Goal: Navigation & Orientation: Find specific page/section

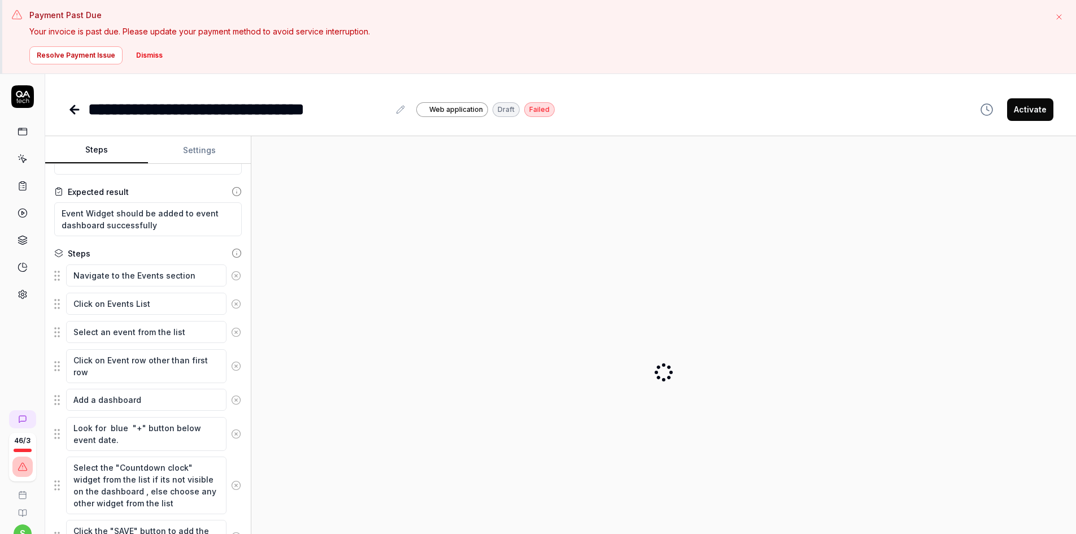
type textarea "*"
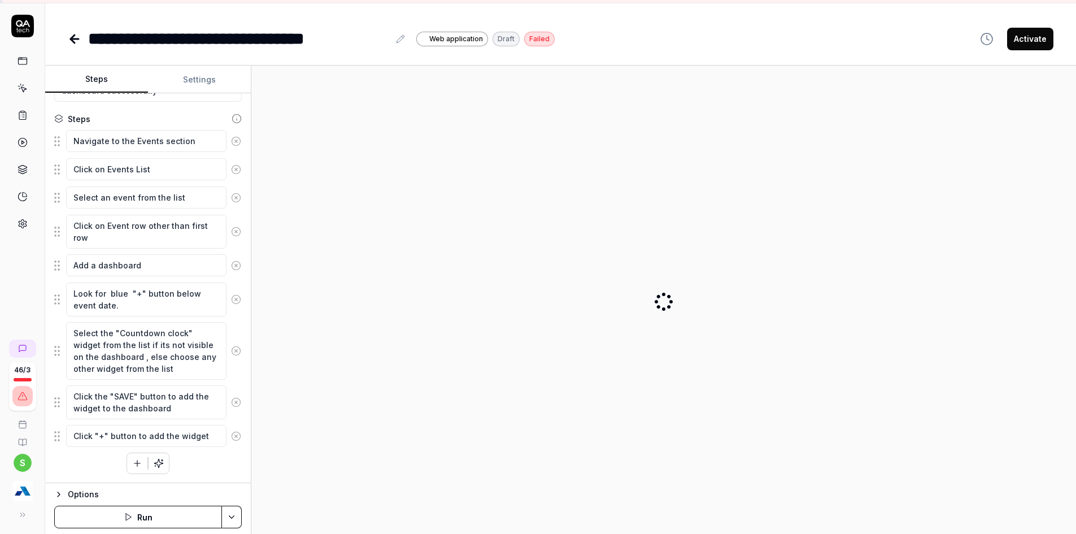
scroll to position [74, 0]
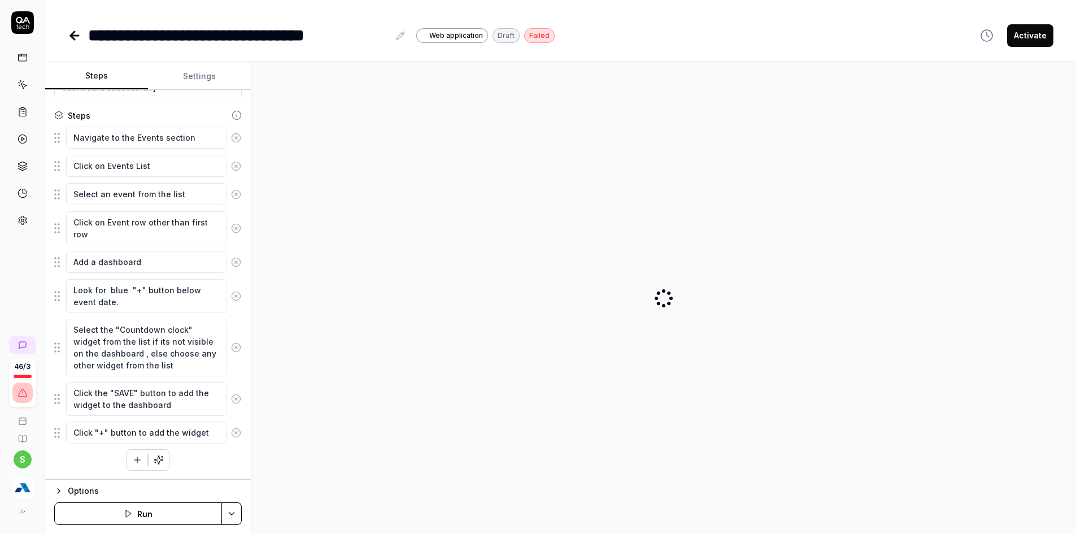
click at [15, 484] on img "button" at bounding box center [22, 487] width 20 height 20
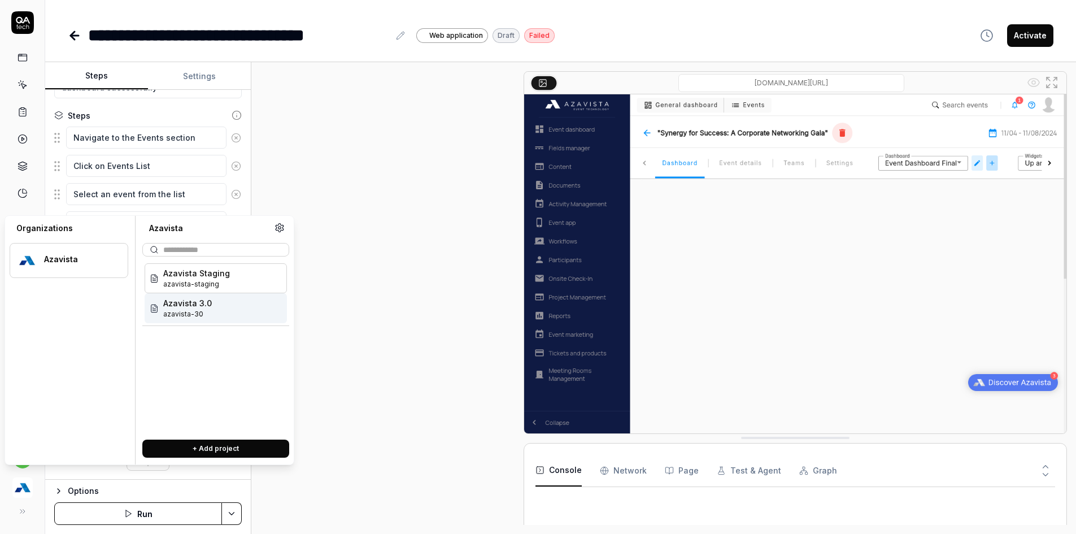
click at [173, 302] on span "Azavista 3.0" at bounding box center [187, 303] width 49 height 12
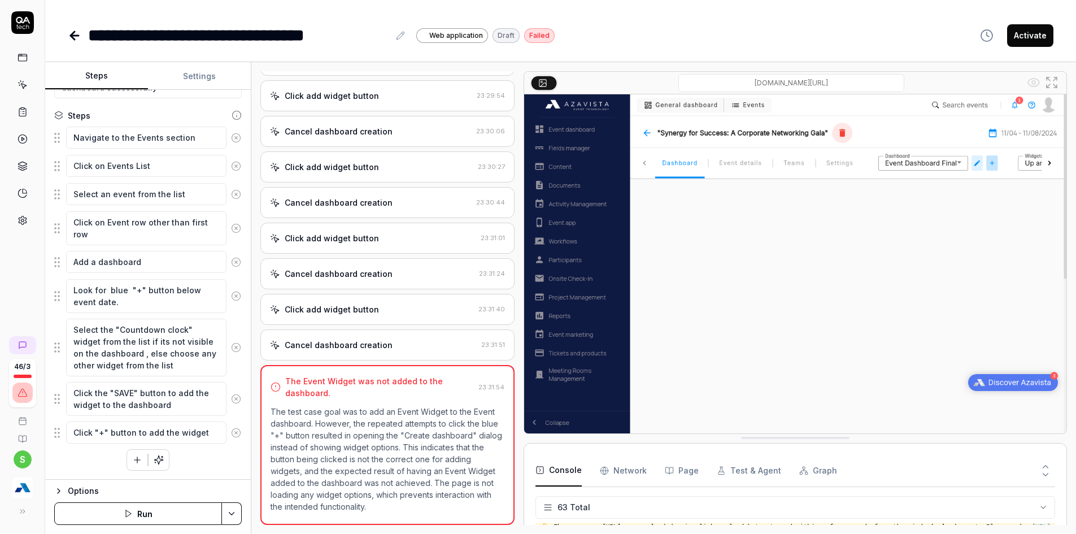
scroll to position [1850, 0]
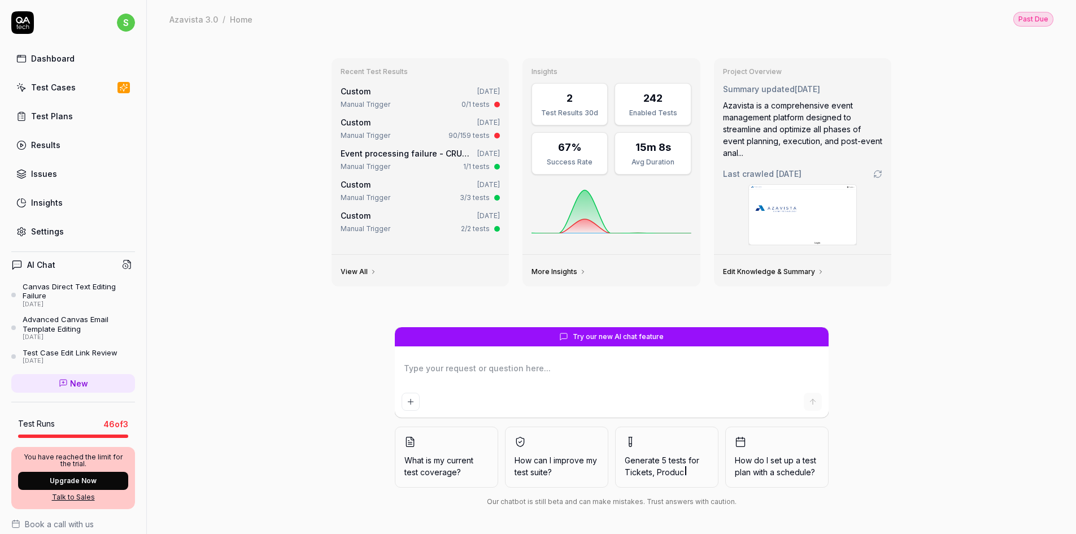
click at [49, 93] on link "Test Cases" at bounding box center [73, 87] width 124 height 22
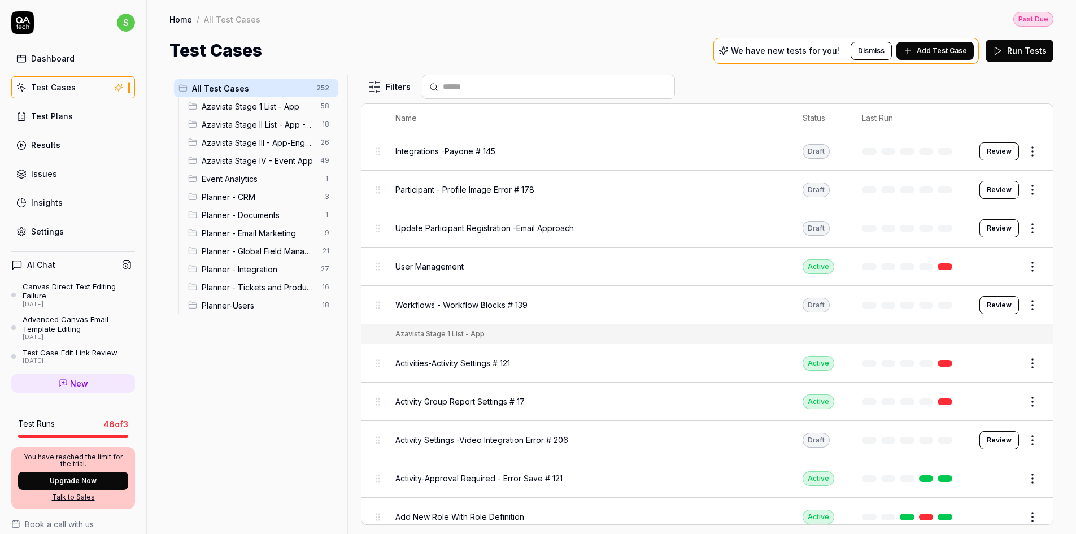
click at [284, 251] on span "Planner - Global Field Manager" at bounding box center [259, 251] width 114 height 12
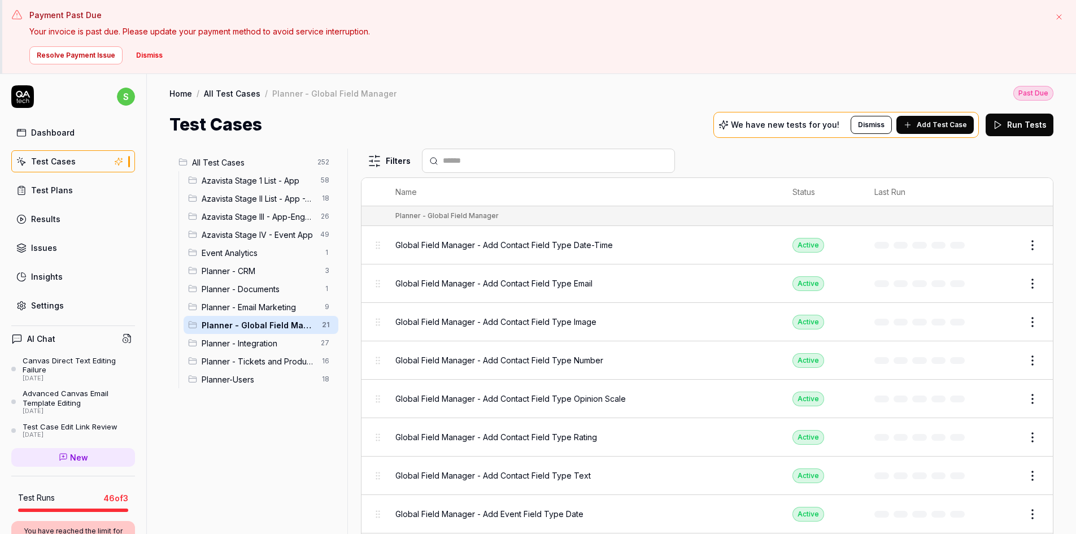
click at [274, 234] on span "Azavista Stage IV - Event App" at bounding box center [258, 235] width 112 height 12
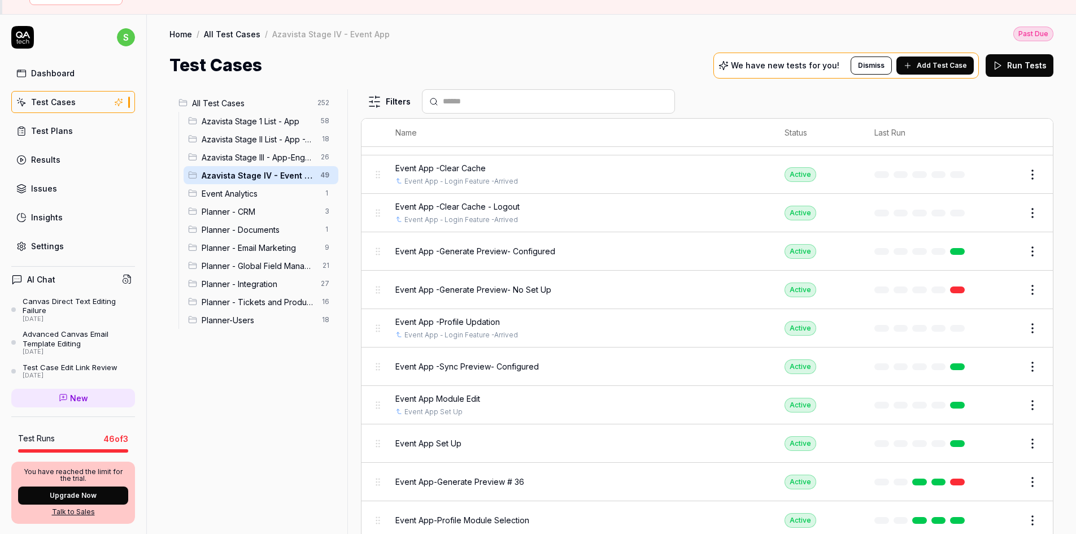
scroll to position [74, 0]
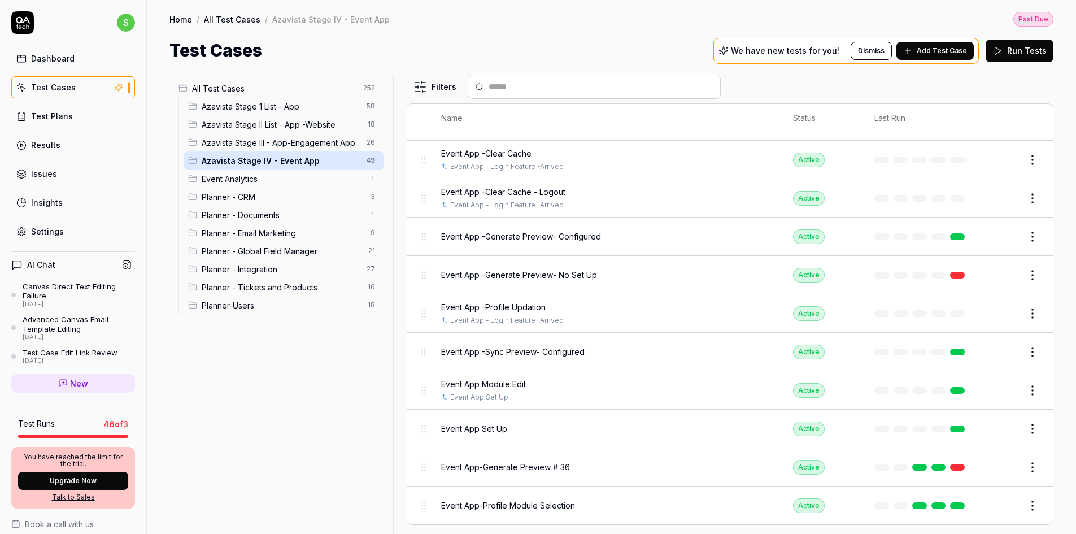
click at [392, 145] on div at bounding box center [398, 304] width 14 height 459
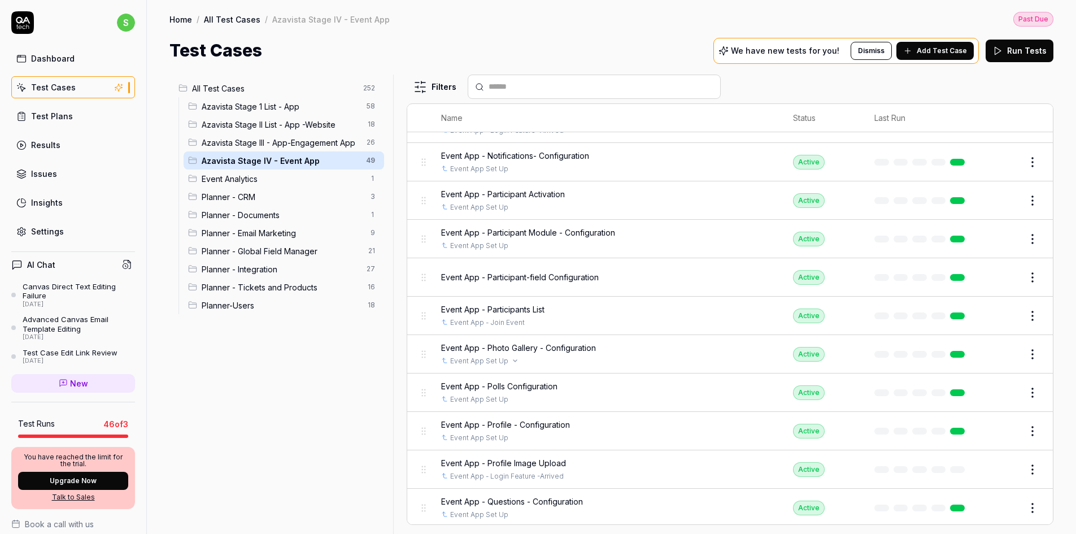
scroll to position [662, 0]
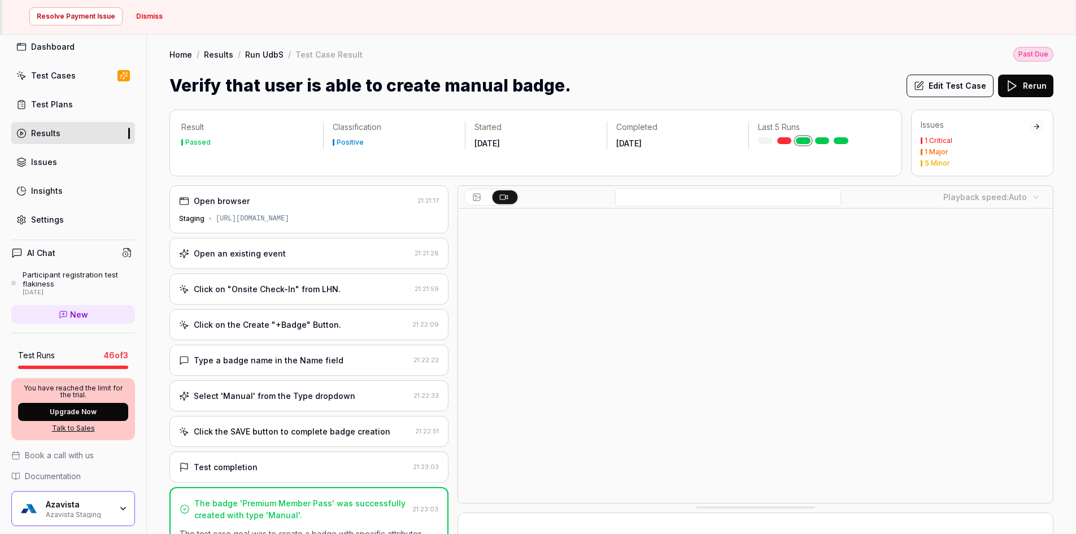
scroll to position [74, 0]
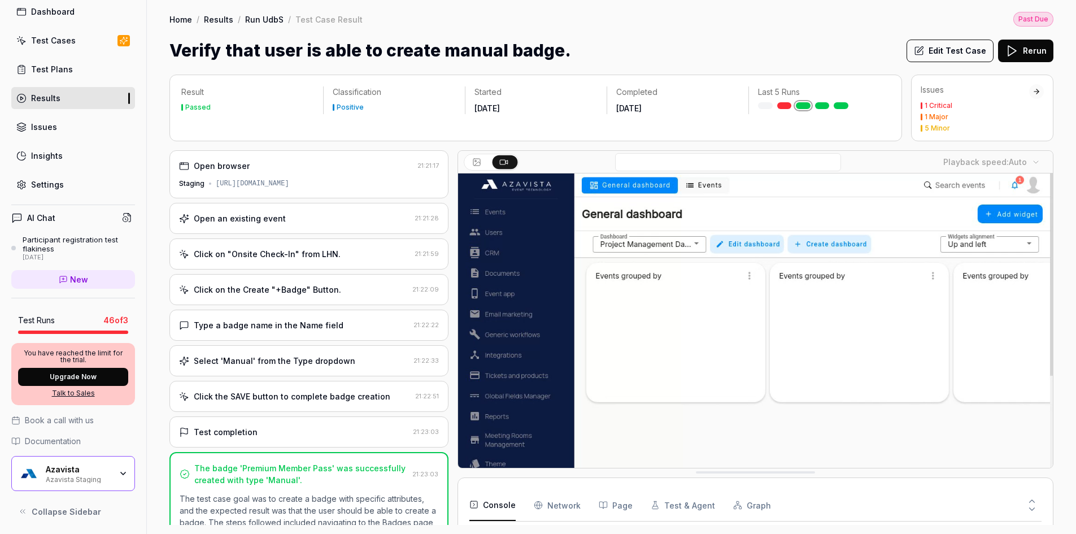
click at [103, 481] on div "Azavista Staging" at bounding box center [79, 478] width 66 height 9
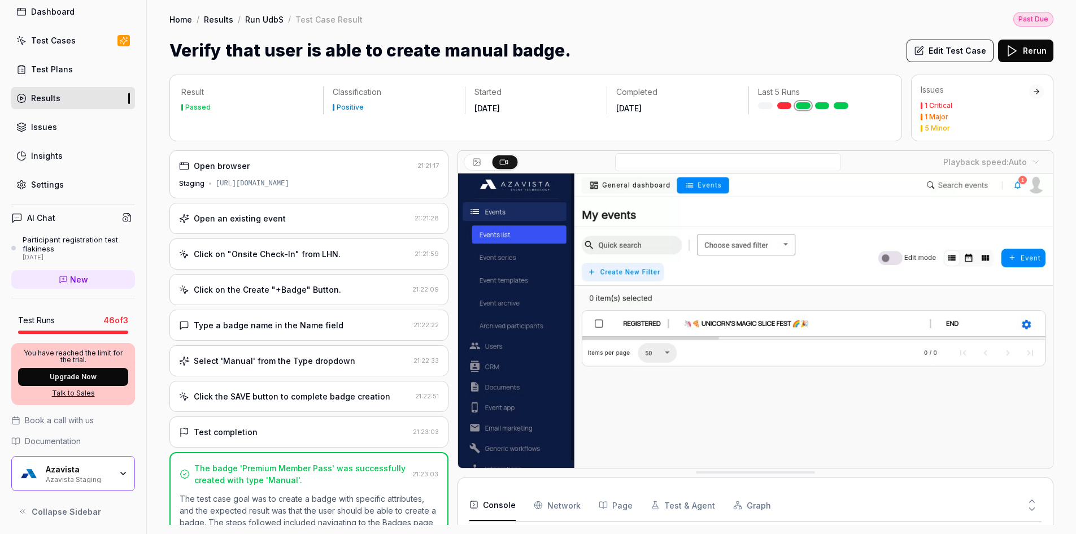
click at [83, 38] on link "Test Cases" at bounding box center [73, 40] width 124 height 22
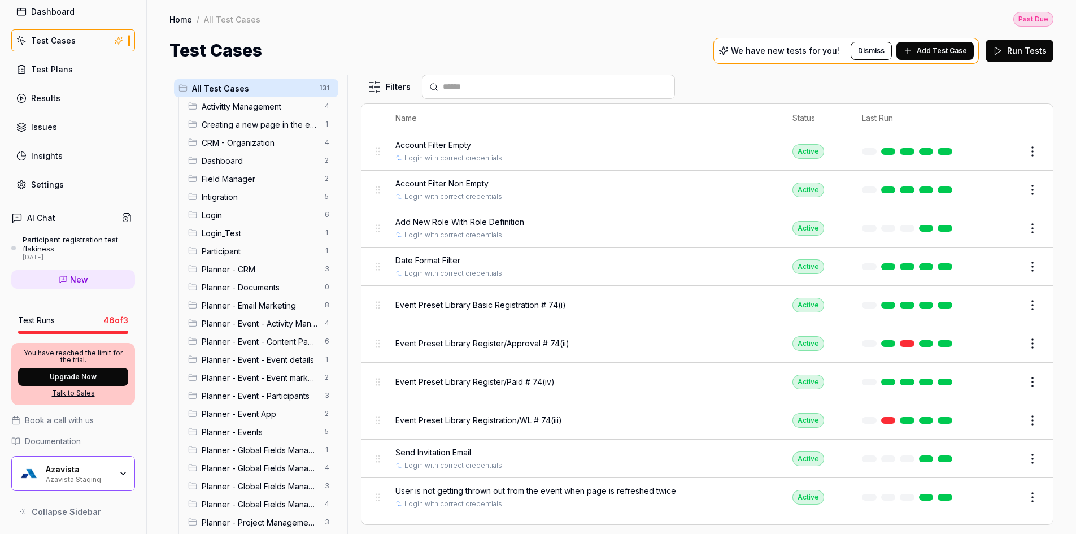
scroll to position [160, 0]
